Goal: Information Seeking & Learning: Check status

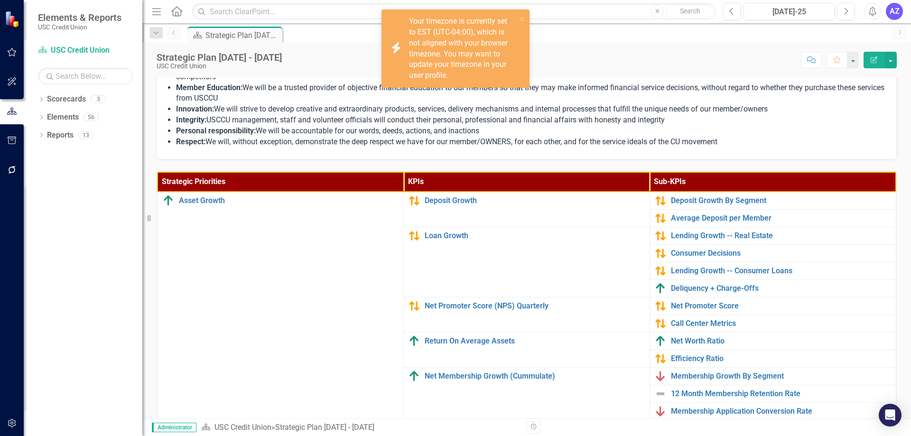
scroll to position [87, 0]
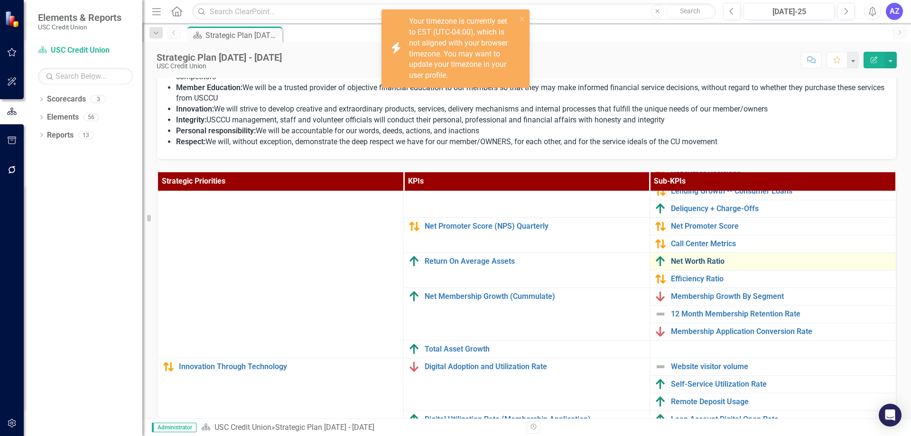
click at [678, 258] on link "Net Worth Ratio" at bounding box center [781, 261] width 220 height 9
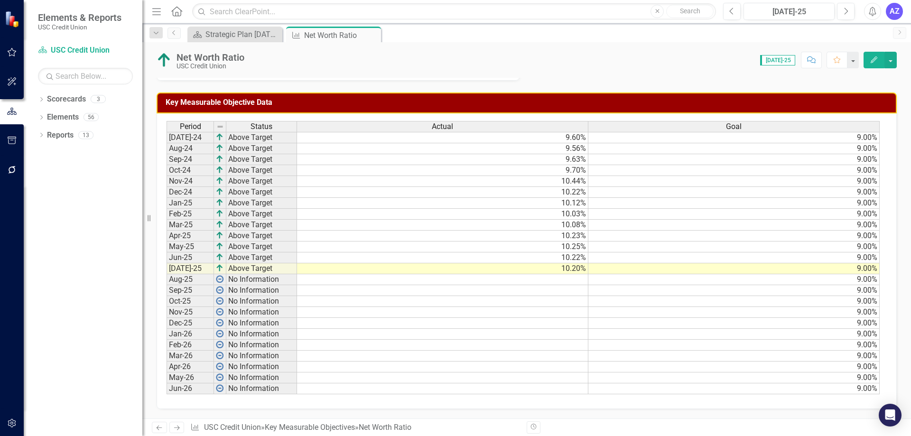
scroll to position [310, 0]
click at [373, 34] on icon "Close" at bounding box center [371, 35] width 9 height 8
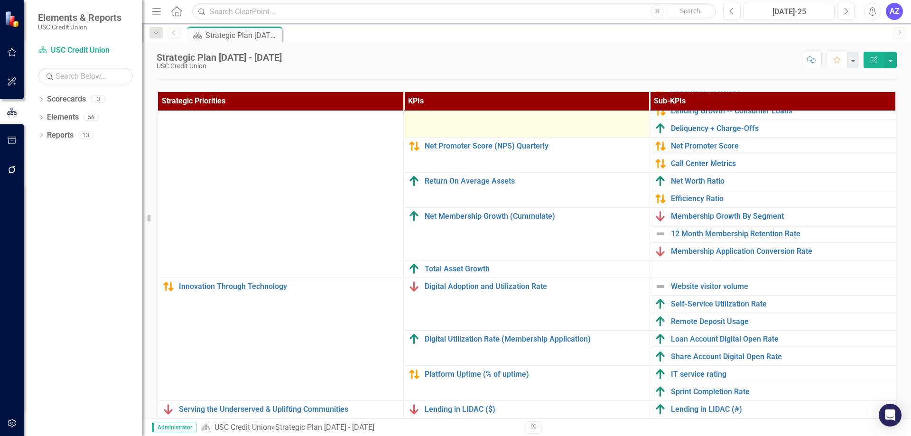
scroll to position [301, 0]
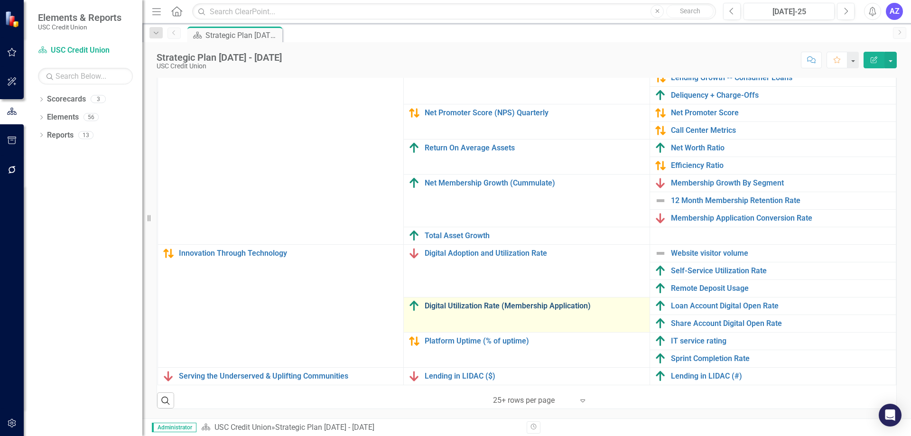
click at [552, 302] on link "Digital Utilization Rate (Membership Application)" at bounding box center [535, 306] width 220 height 9
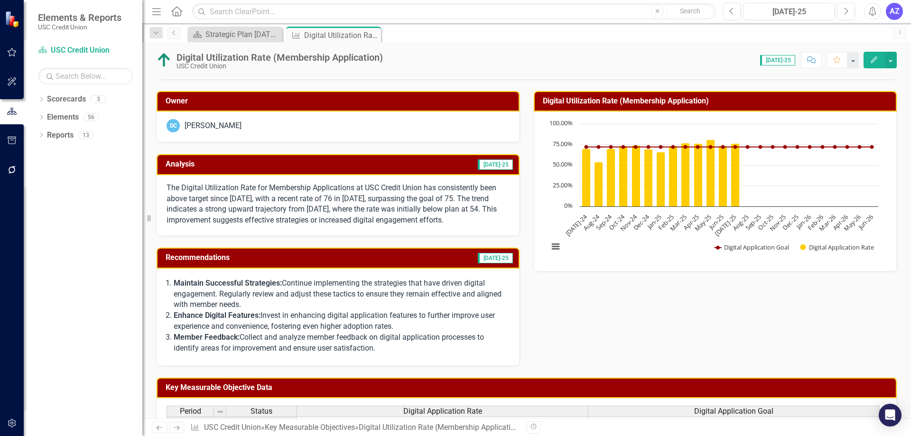
scroll to position [62, 0]
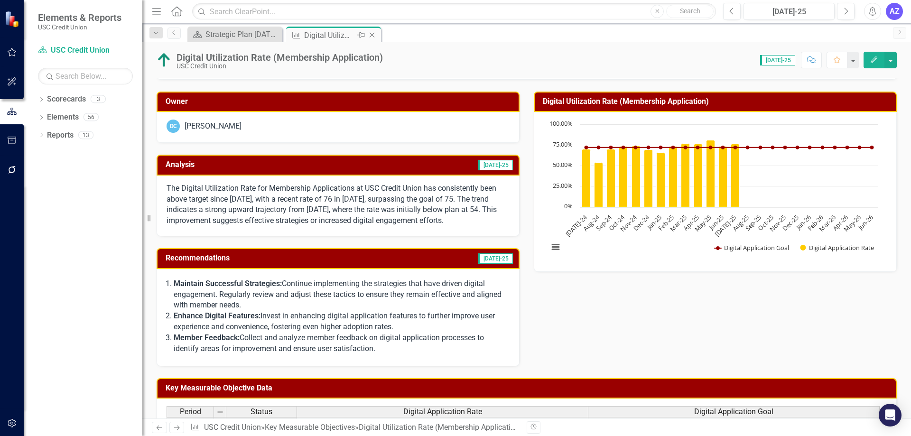
click at [373, 35] on icon "Close" at bounding box center [371, 35] width 9 height 8
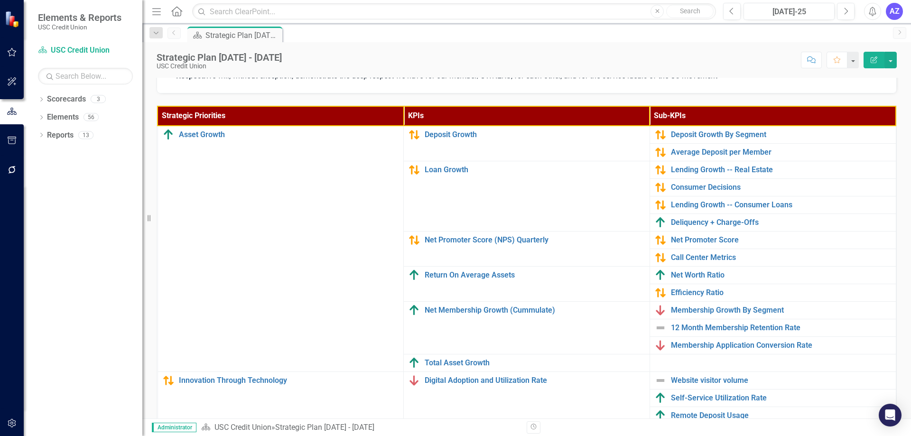
scroll to position [254, 0]
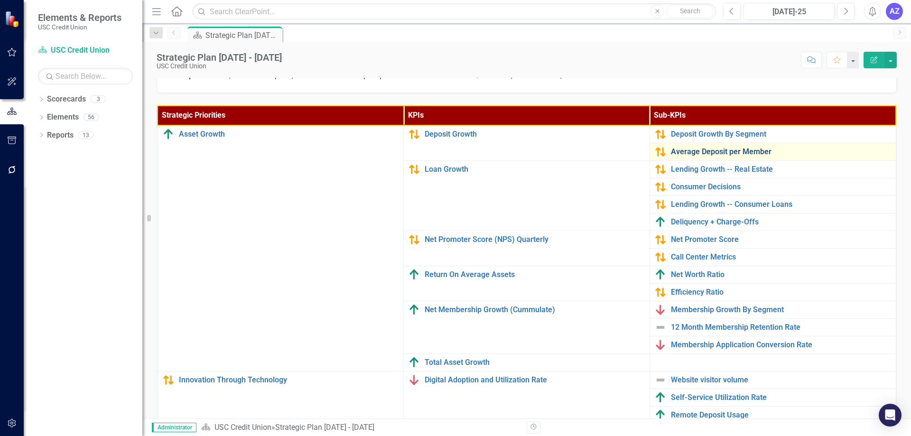
click at [692, 152] on link "Average Deposit per Member" at bounding box center [781, 152] width 220 height 9
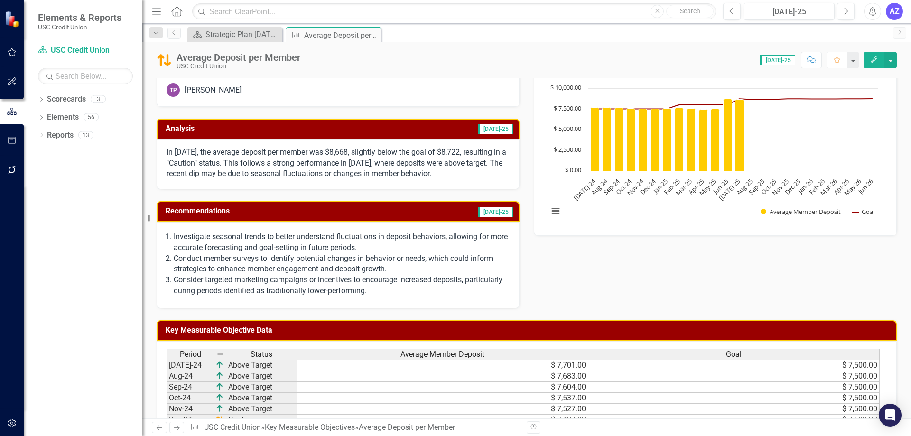
scroll to position [83, 0]
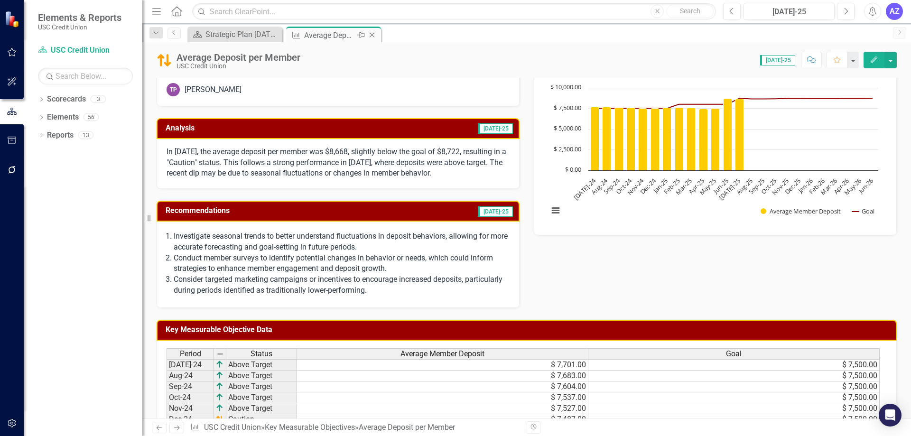
click at [372, 34] on icon "Close" at bounding box center [371, 35] width 9 height 8
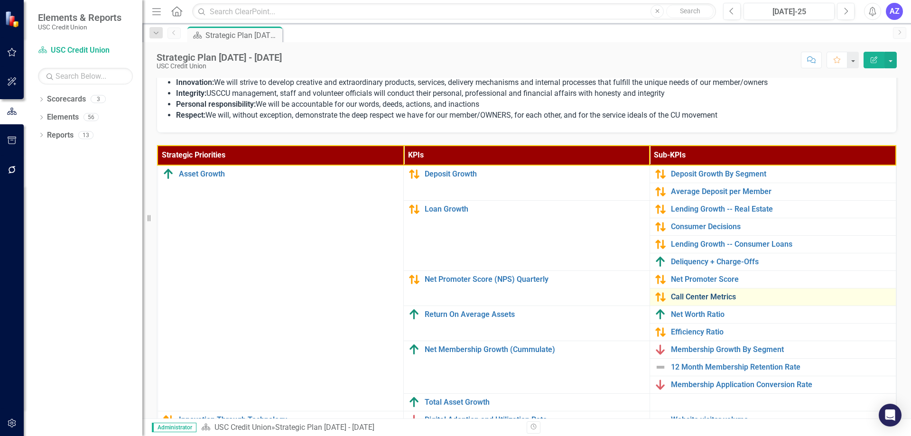
click at [707, 294] on link "Call Center Metrics" at bounding box center [781, 297] width 220 height 9
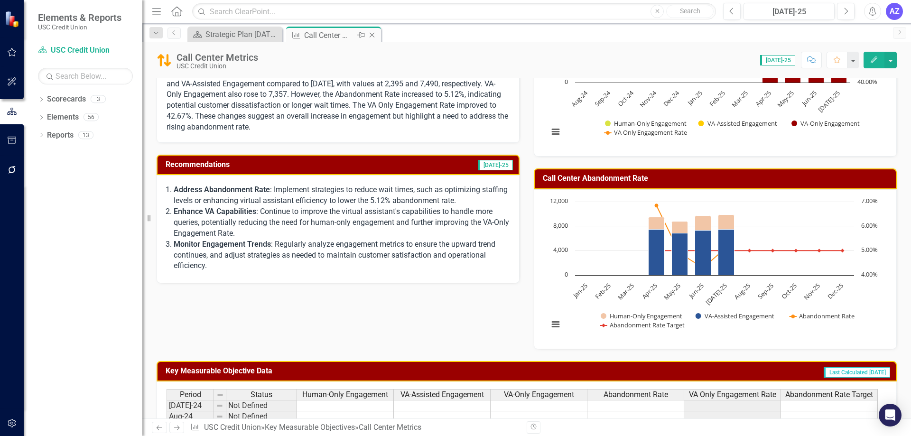
scroll to position [161, 0]
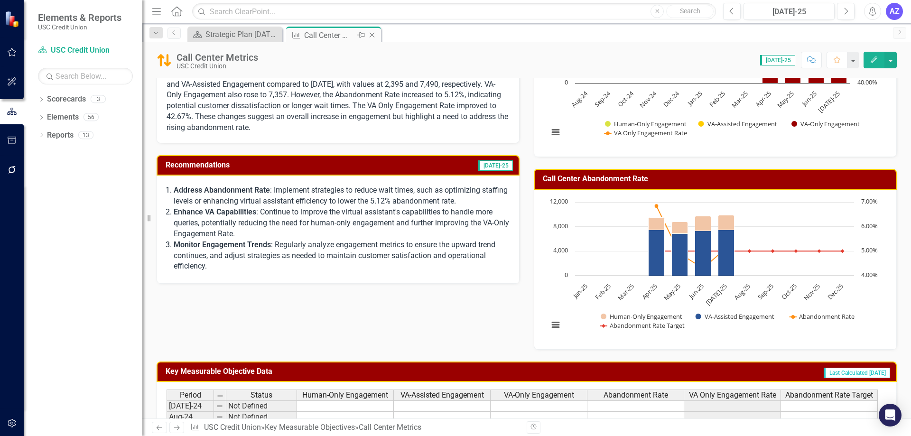
click at [374, 36] on icon "Close" at bounding box center [371, 35] width 9 height 8
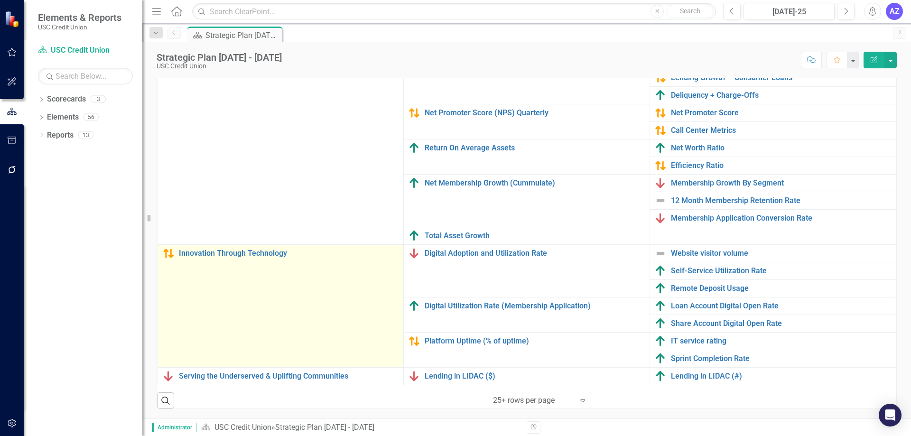
scroll to position [87, 0]
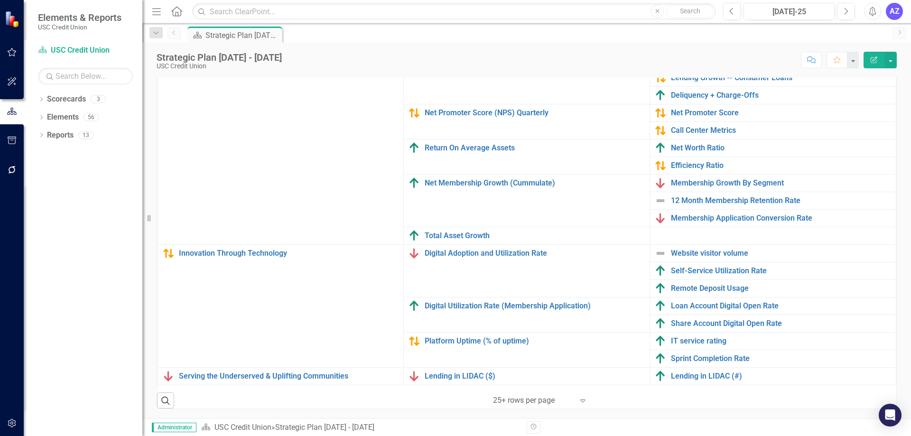
click at [656, 417] on div "Mission Empowering Financial Dreams, Building Stronger Communities Our mission …" at bounding box center [526, 92] width 768 height 654
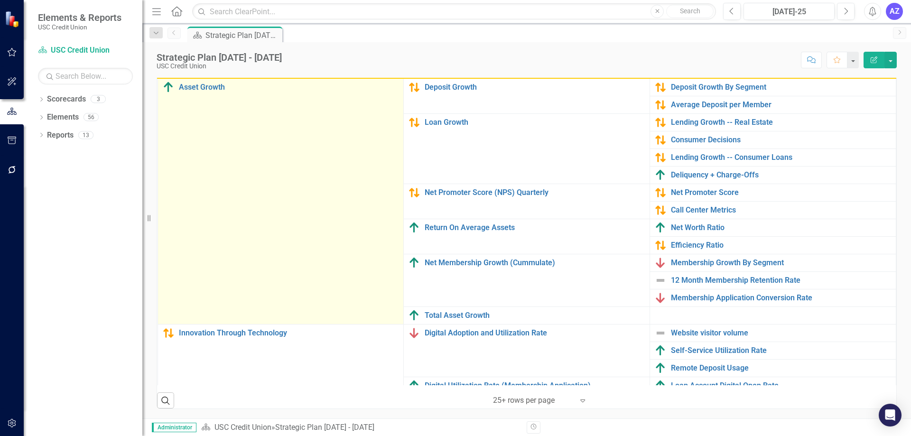
scroll to position [0, 0]
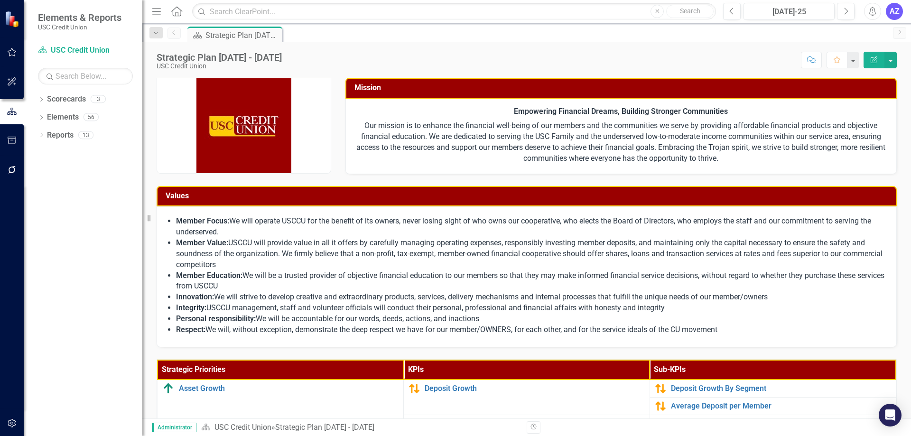
click at [417, 302] on li "Innovation: We will strive to develop creative and extraordinary products, serv…" at bounding box center [531, 297] width 711 height 11
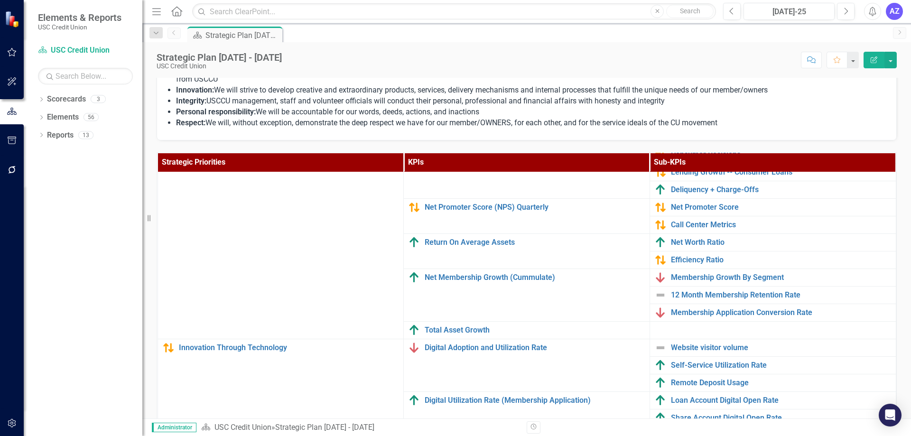
scroll to position [301, 0]
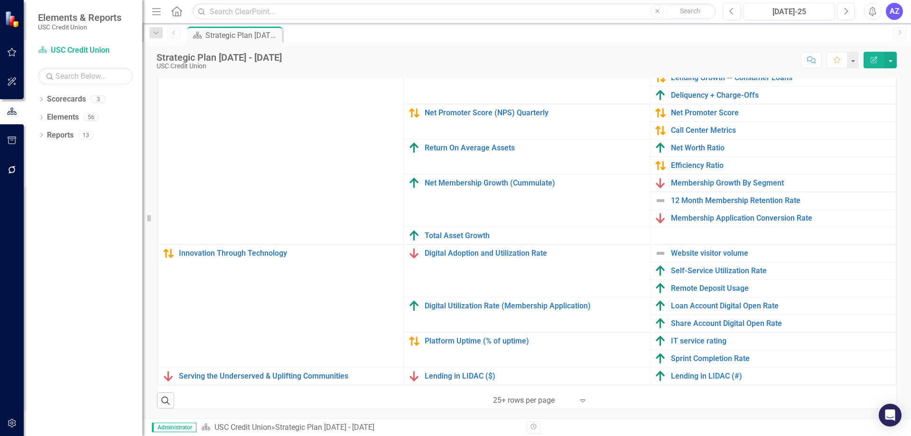
click at [162, 11] on icon "Menu" at bounding box center [156, 11] width 12 height 10
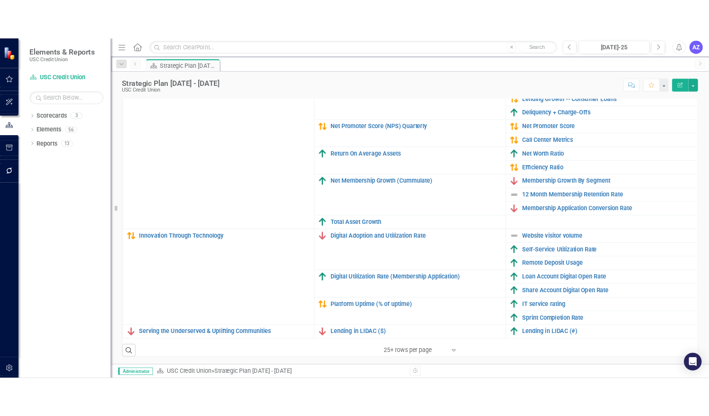
scroll to position [268, 0]
